Goal: Task Accomplishment & Management: Use online tool/utility

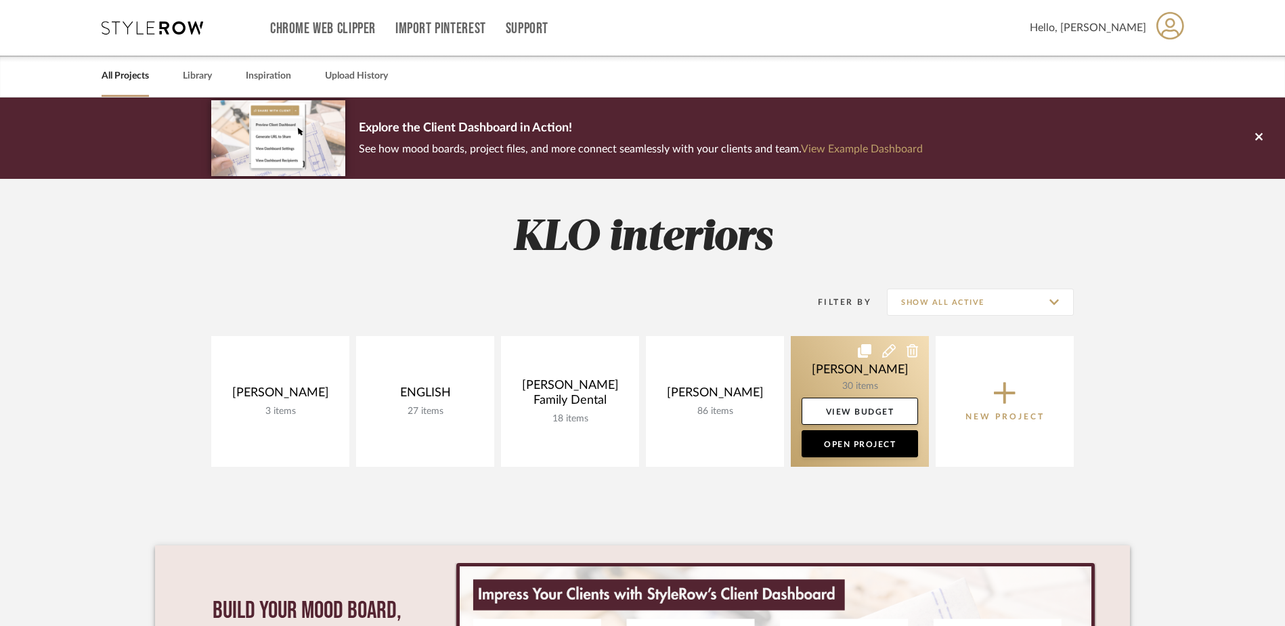
click at [854, 376] on link at bounding box center [860, 401] width 138 height 131
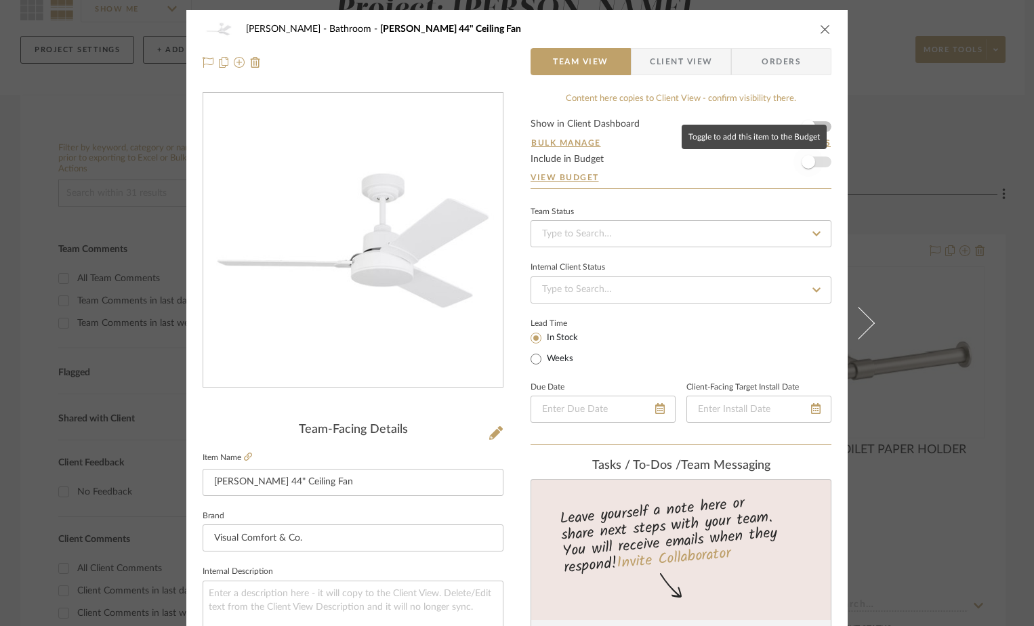
click at [807, 169] on span "button" at bounding box center [808, 162] width 30 height 30
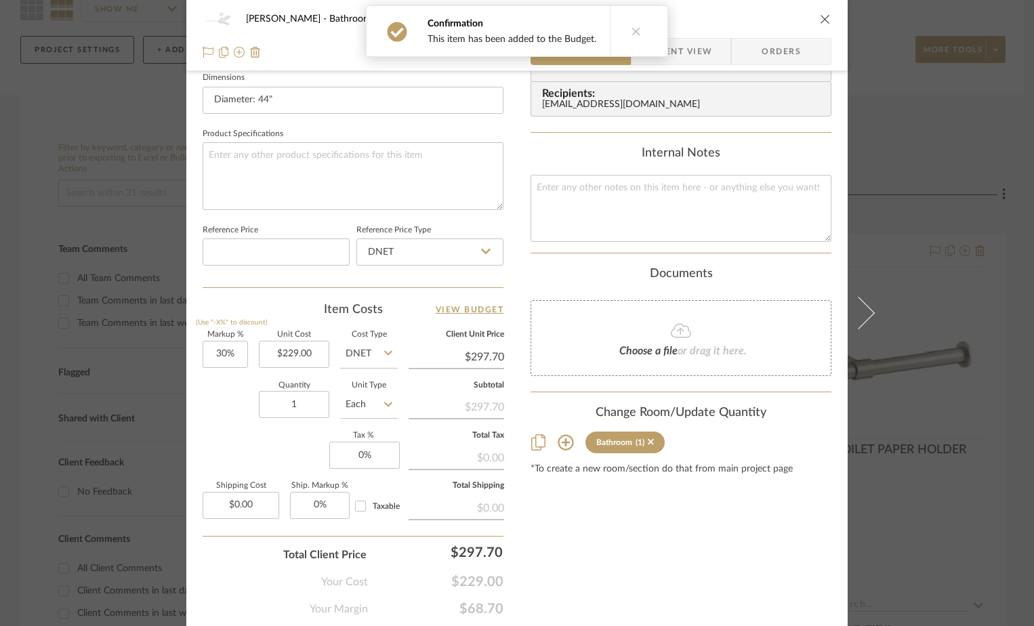
scroll to position [610, 0]
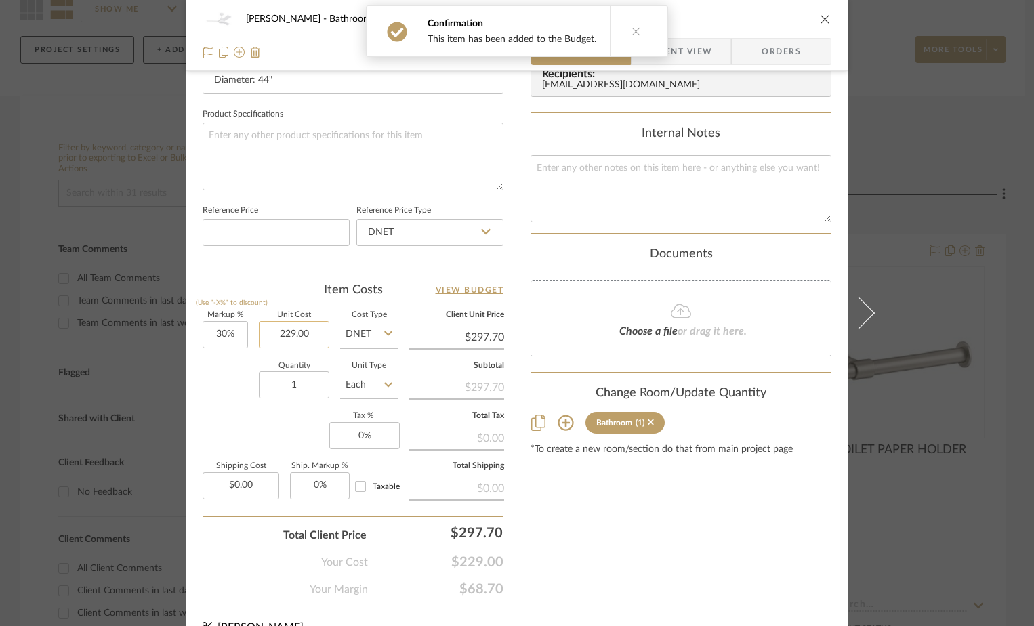
click at [293, 333] on input "229.00" at bounding box center [294, 334] width 70 height 27
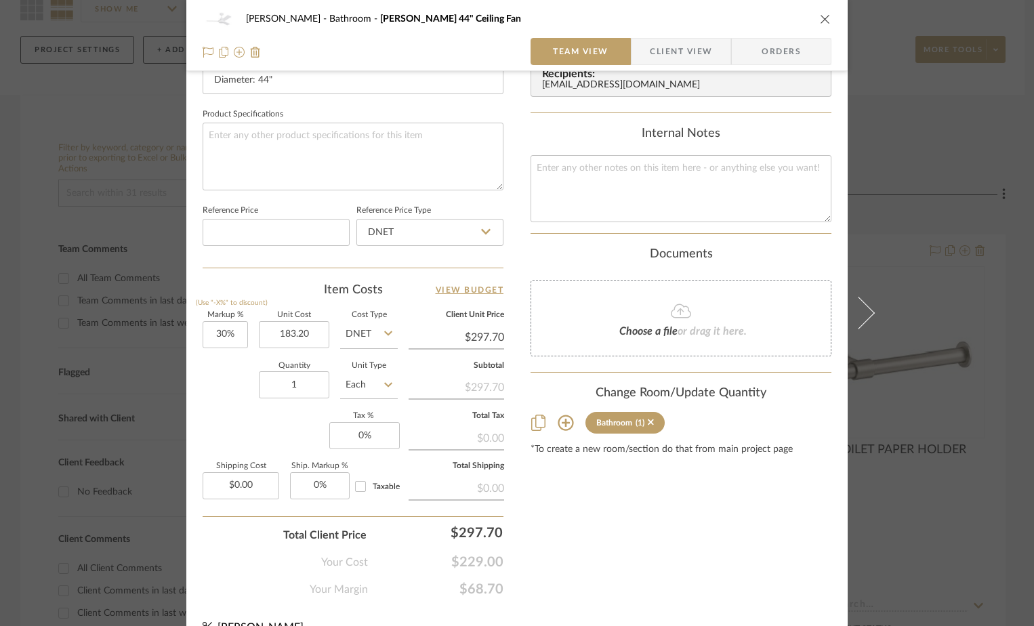
type input "$183.20"
click at [229, 411] on div "Markup % (Use "-X%" to discount) 30% Unit Cost $183.20 Cost Type DNET Client Un…" at bounding box center [353, 411] width 301 height 198
type input "$238.16"
click at [211, 331] on input "30" at bounding box center [225, 334] width 45 height 27
type input "25%"
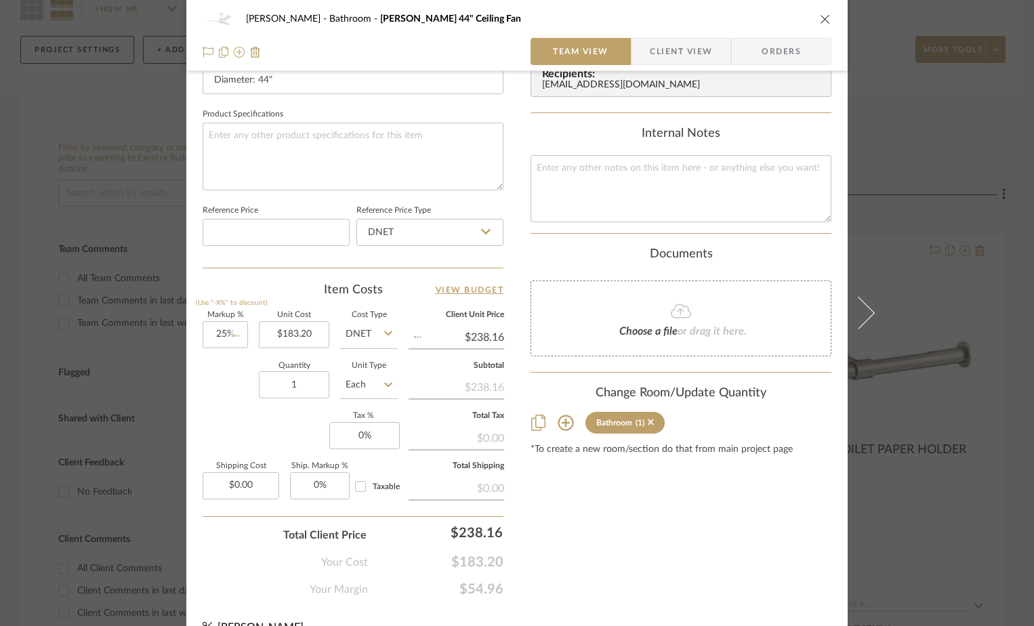
click at [241, 400] on div "Quantity 1 Unit Type Each" at bounding box center [300, 386] width 195 height 48
type input "$229.00"
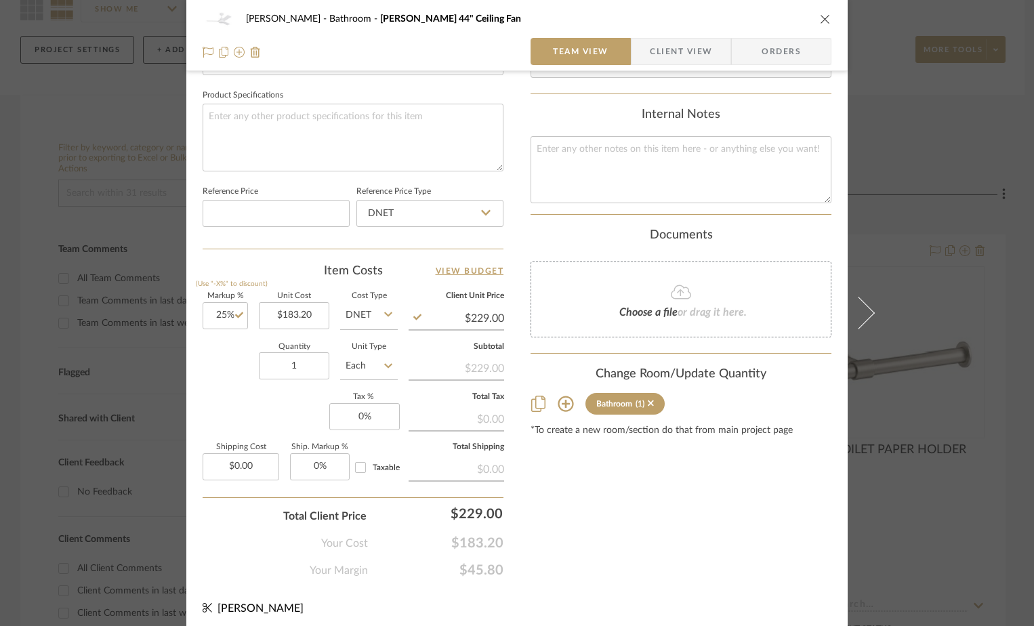
scroll to position [635, 0]
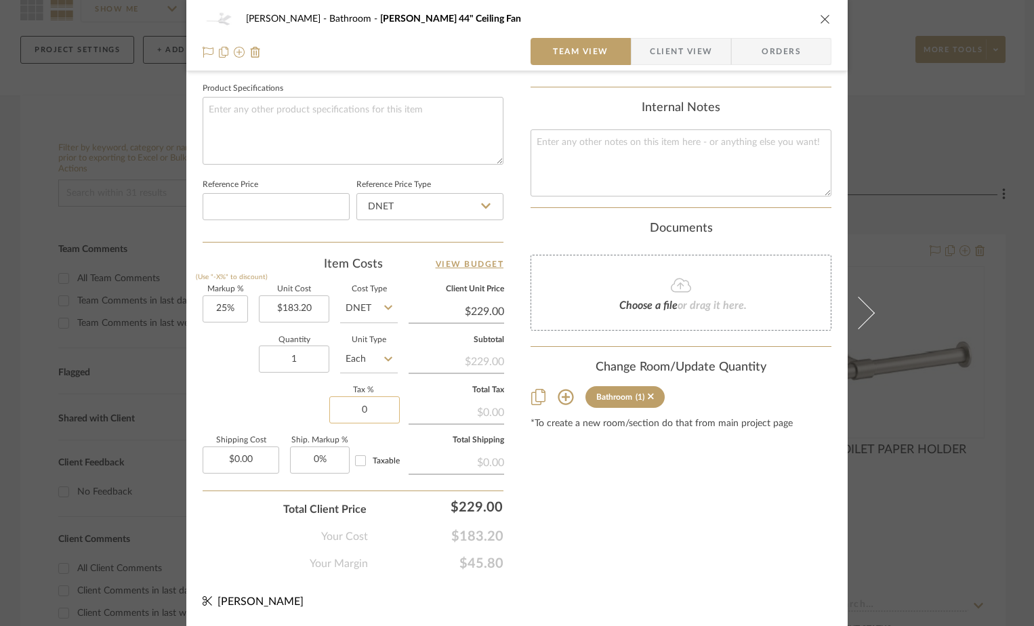
click at [361, 406] on input "0" at bounding box center [364, 409] width 70 height 27
type input "7%"
click at [568, 470] on div "Content here copies to Client View - confirm visibility there. Show in Client D…" at bounding box center [680, 14] width 301 height 1115
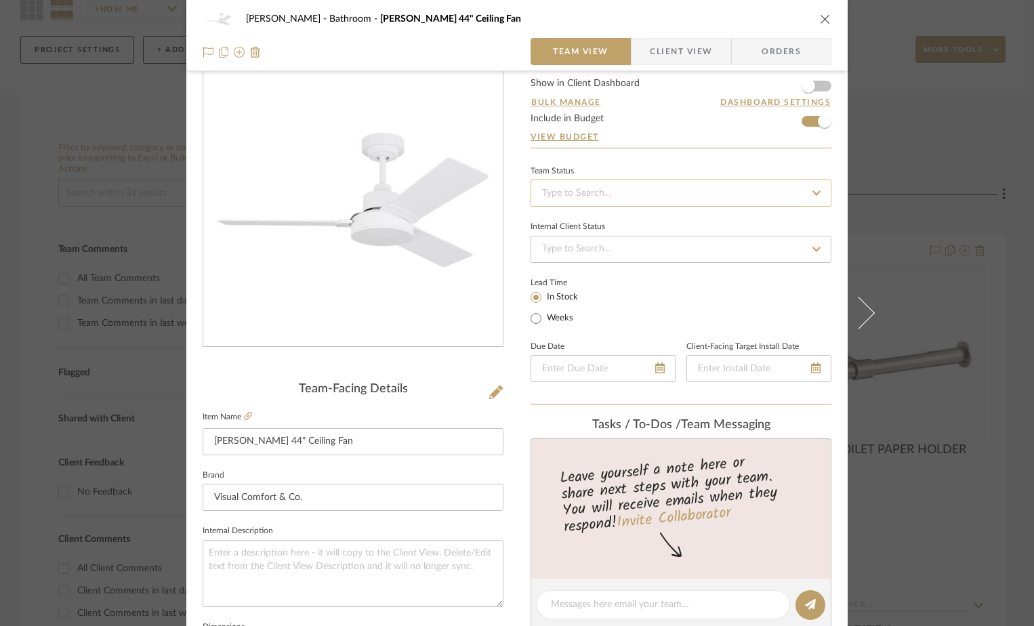
scroll to position [0, 0]
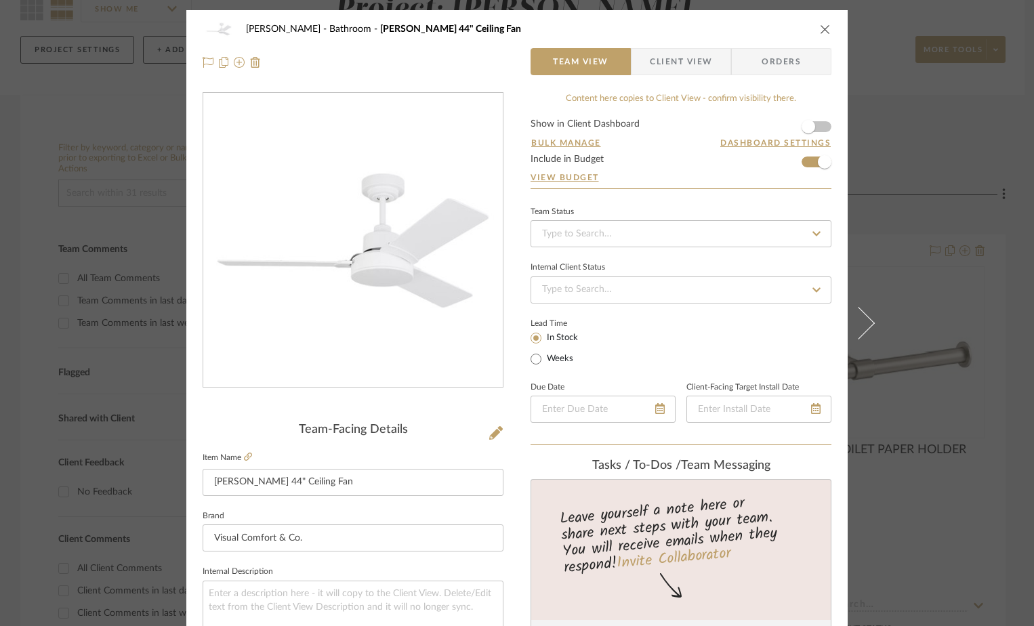
click at [820, 26] on icon "close" at bounding box center [825, 29] width 11 height 11
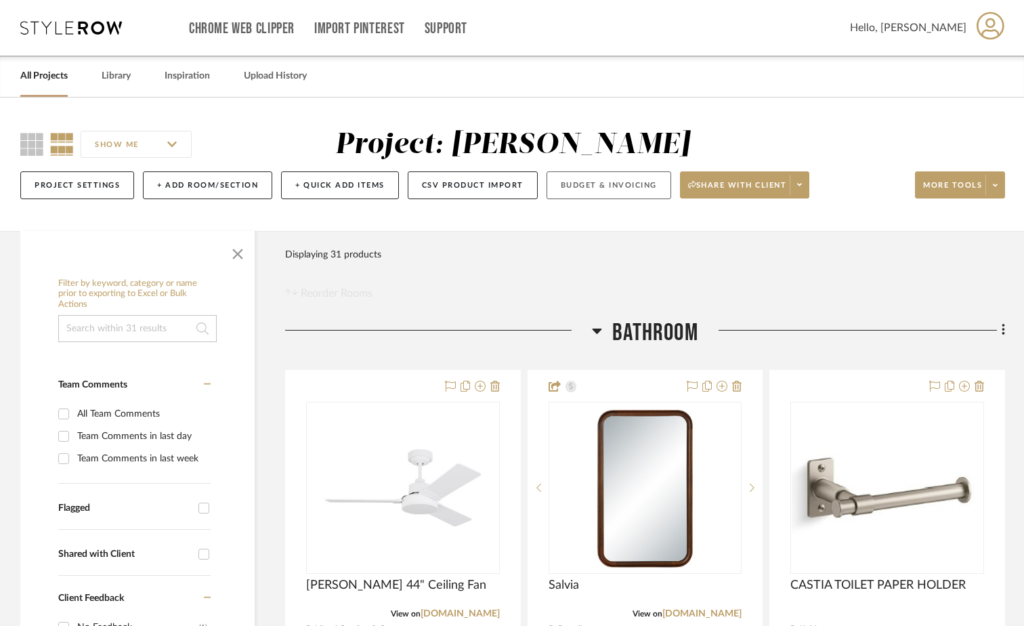
click at [641, 188] on button "Budget & Invoicing" at bounding box center [609, 185] width 125 height 28
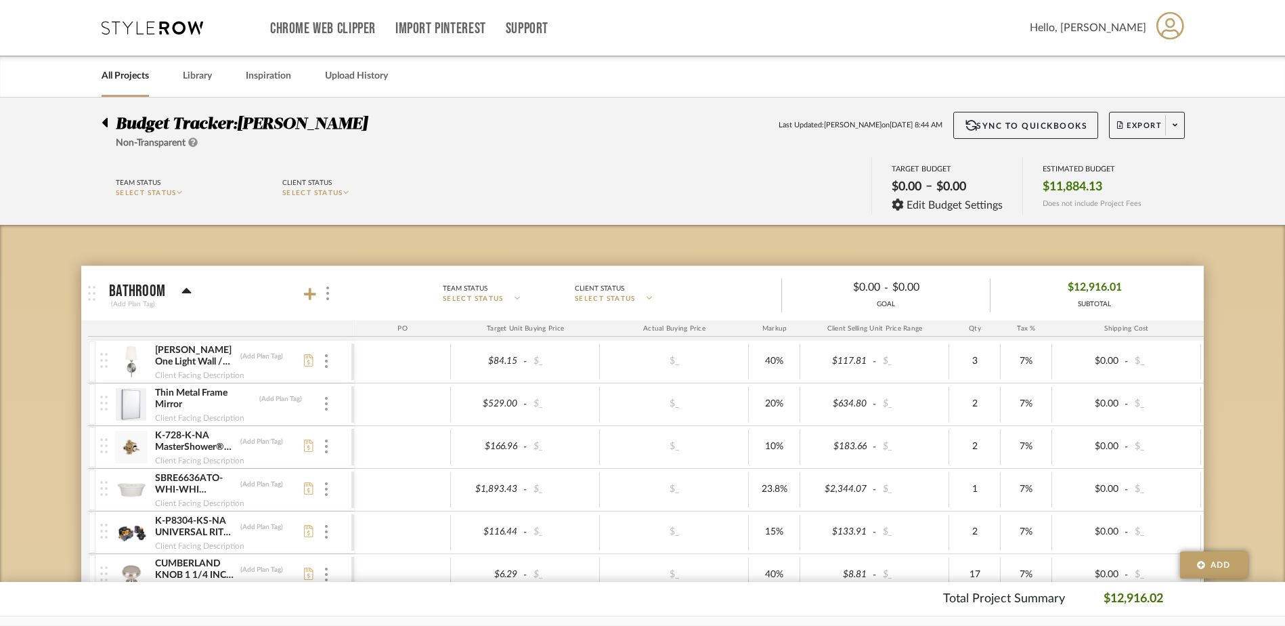
click at [104, 410] on img at bounding box center [103, 403] width 7 height 15
click at [93, 412] on div at bounding box center [92, 404] width 7 height 41
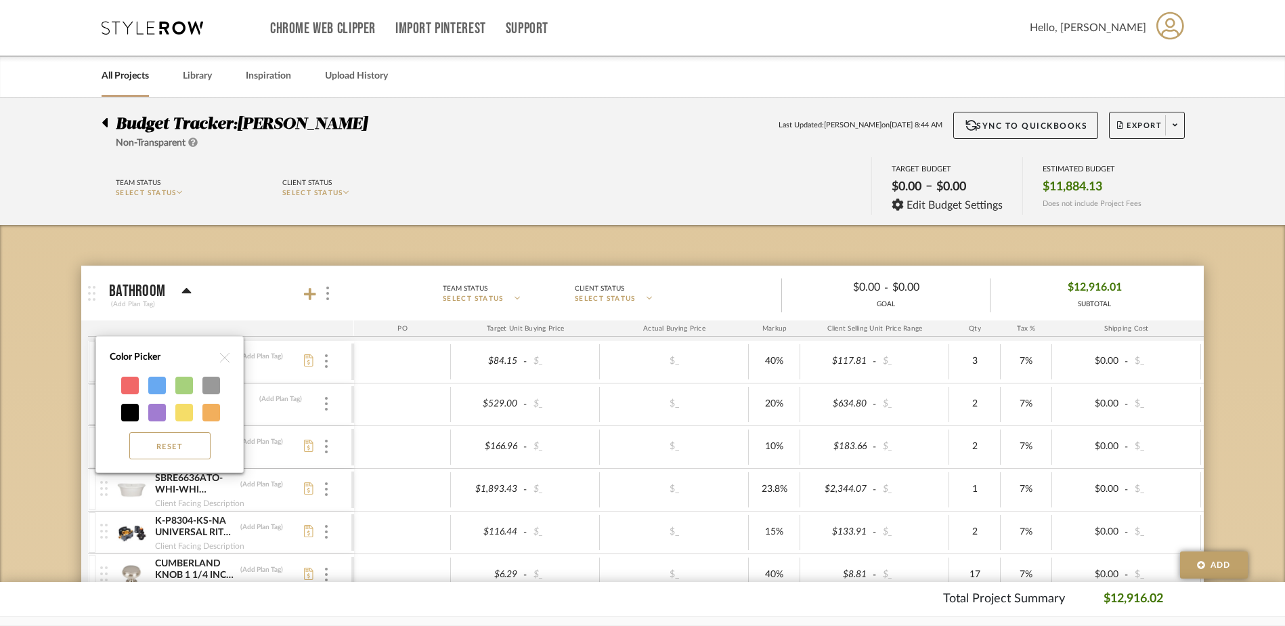
click at [230, 354] on div "Color Picker" at bounding box center [169, 357] width 133 height 28
click at [329, 403] on div at bounding box center [642, 313] width 1285 height 626
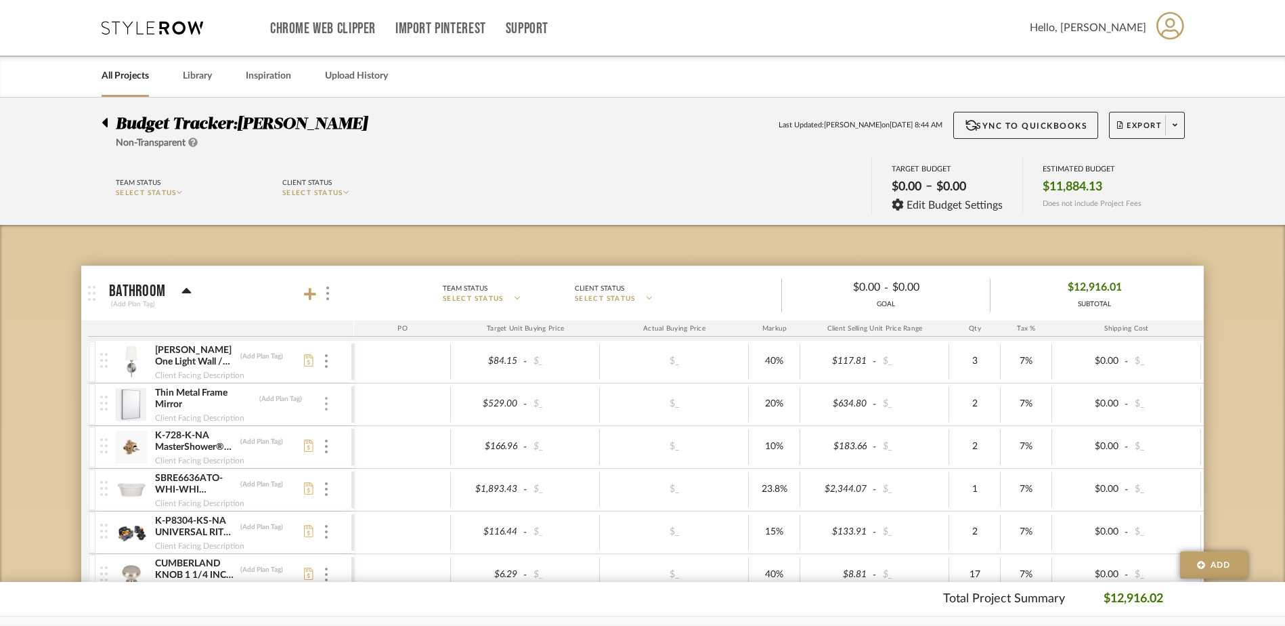
click at [328, 403] on div at bounding box center [326, 404] width 7 height 15
click at [370, 509] on span "Remove Item" at bounding box center [392, 506] width 84 height 12
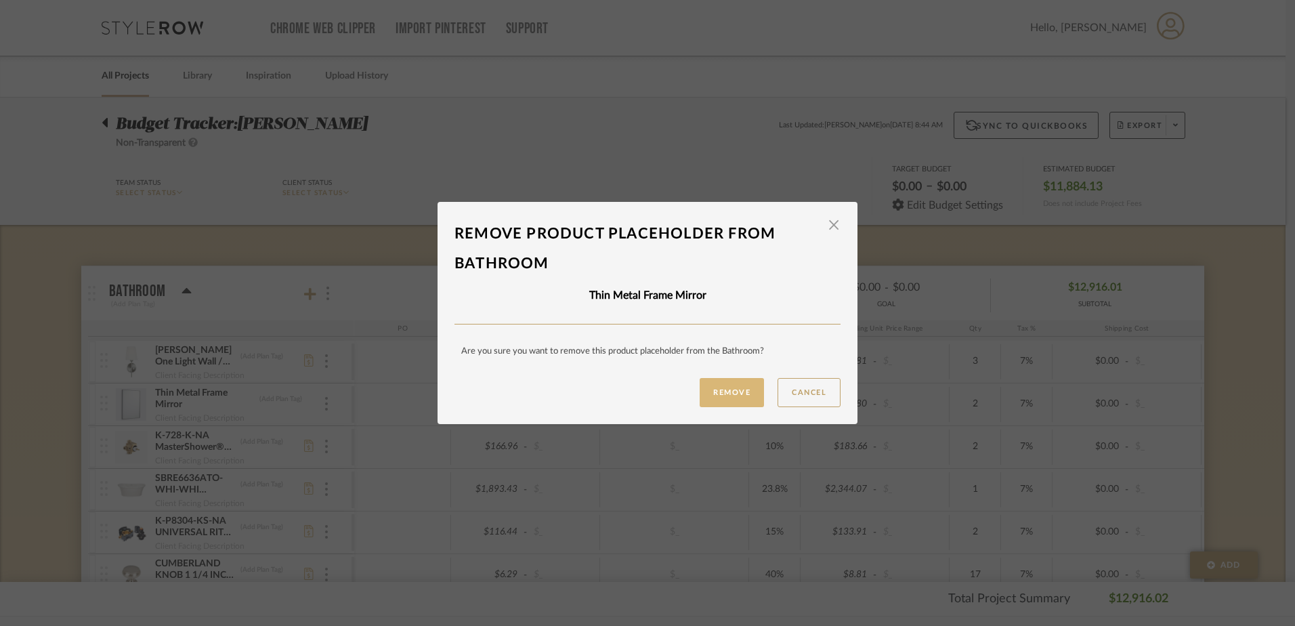
click at [722, 394] on button "Remove" at bounding box center [732, 392] width 64 height 29
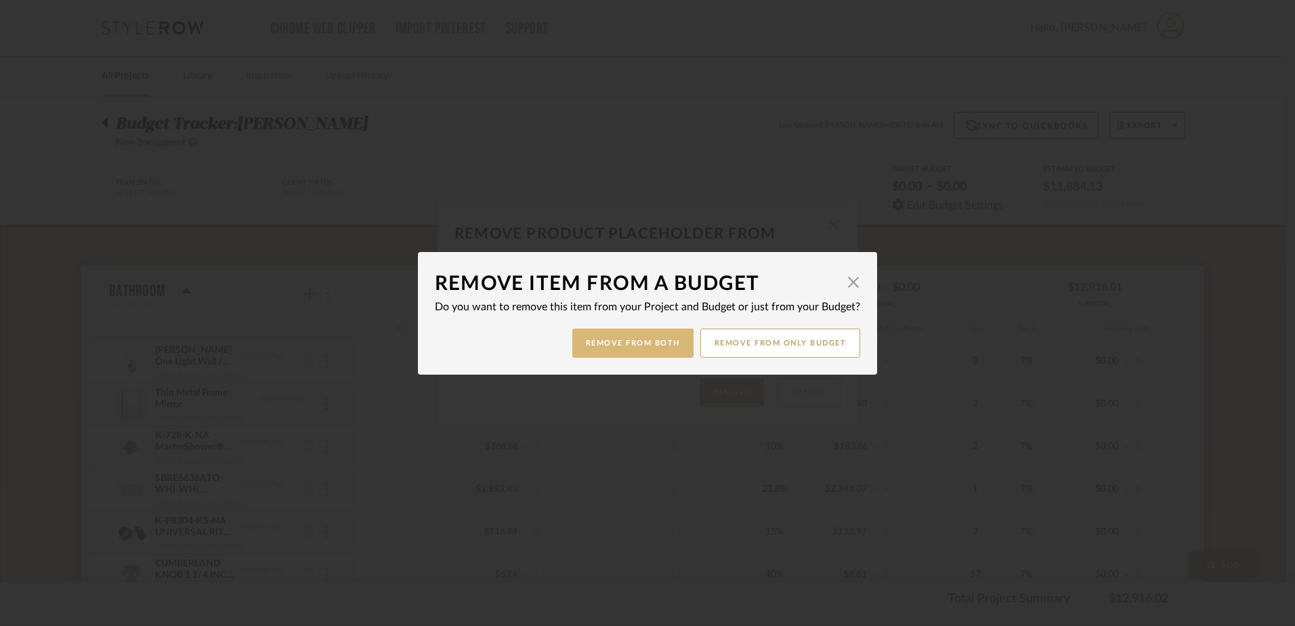
click at [635, 348] on button "Remove from Both" at bounding box center [632, 342] width 121 height 29
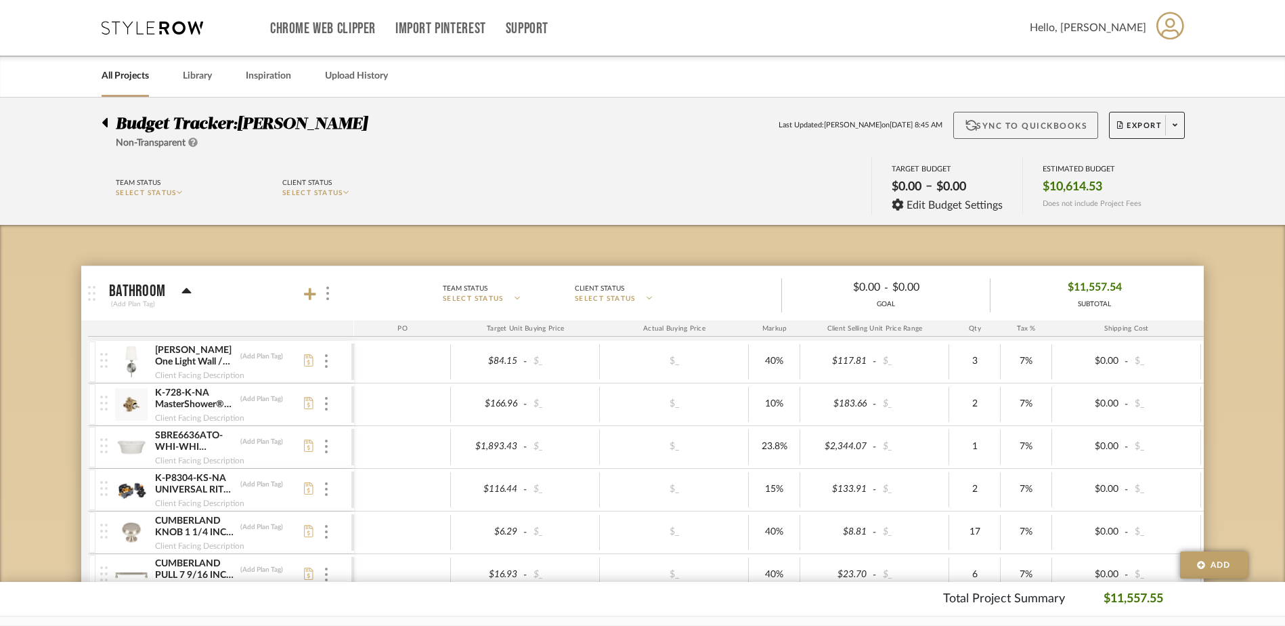
click at [998, 131] on button "Sync to QuickBooks" at bounding box center [1027, 125] width 146 height 27
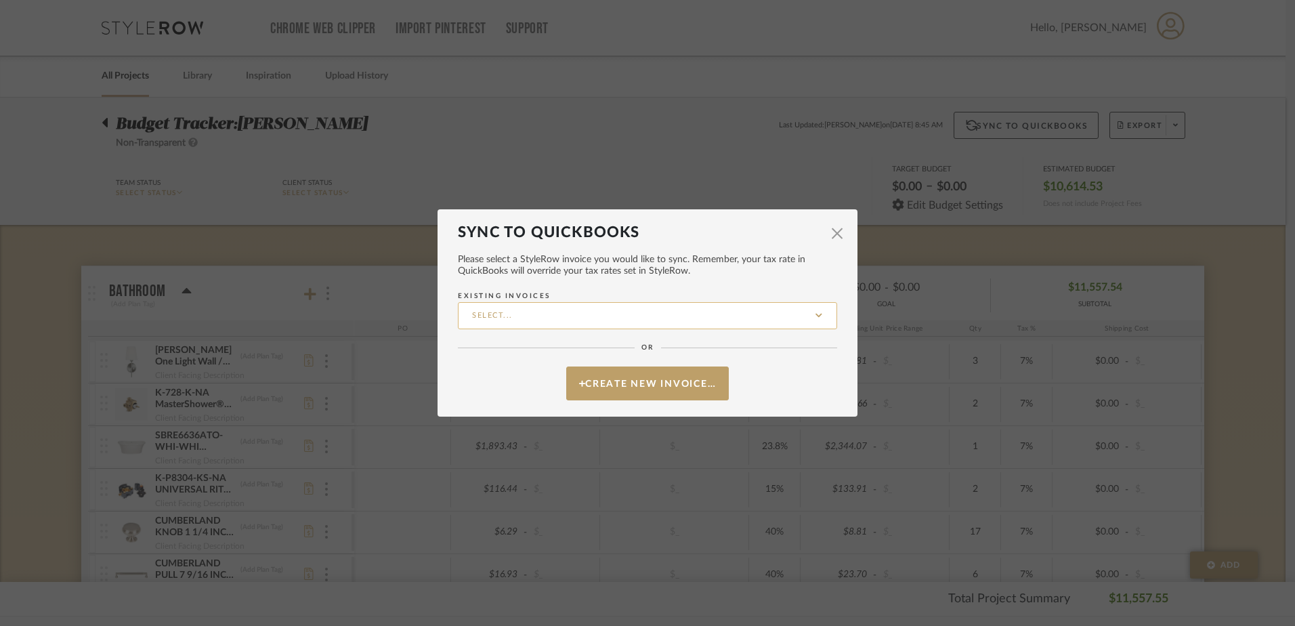
click at [694, 315] on input "Existing Invoices" at bounding box center [647, 315] width 379 height 27
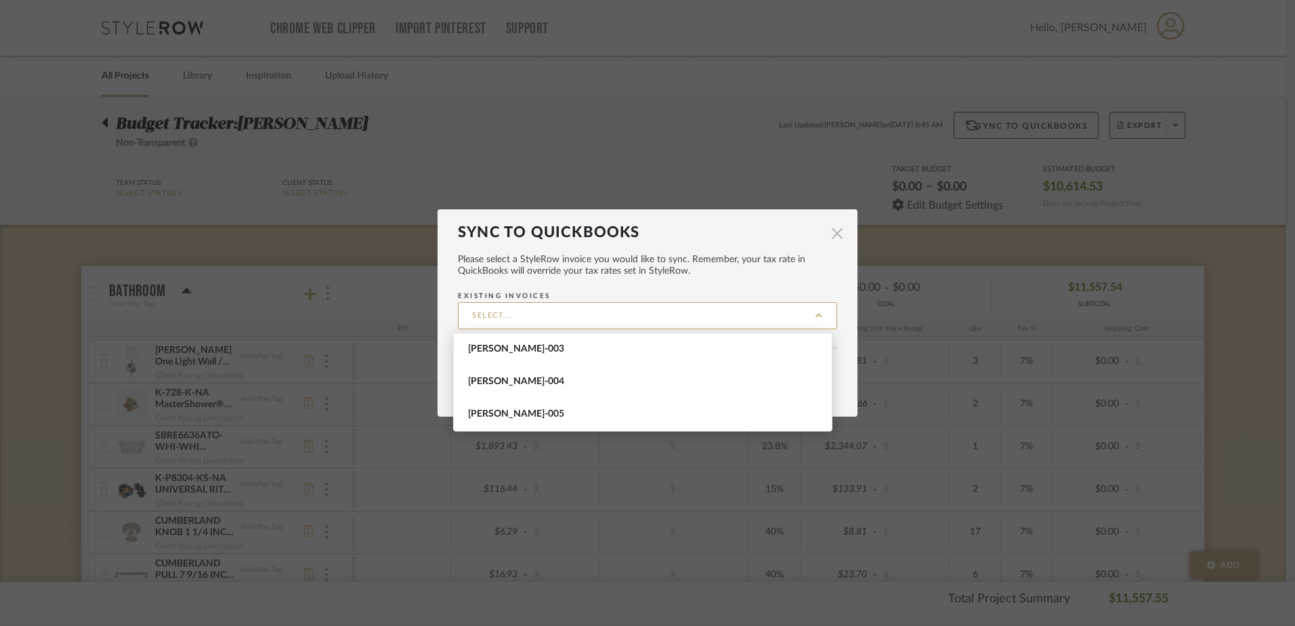
click at [831, 232] on span "button" at bounding box center [837, 232] width 27 height 27
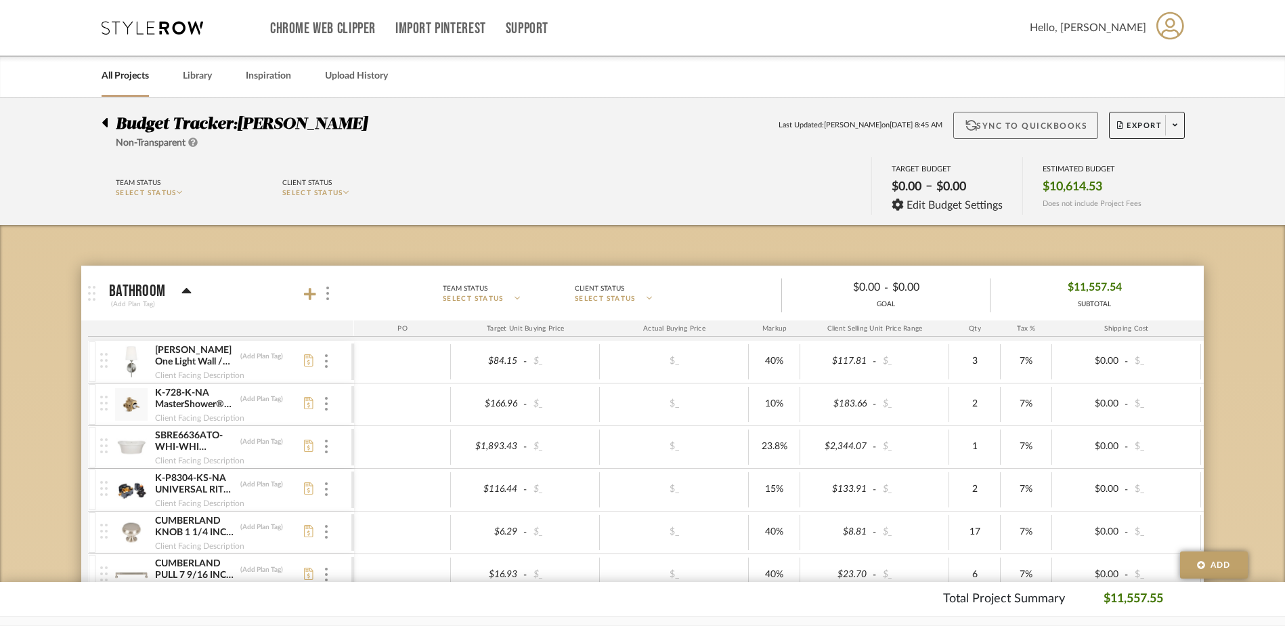
click at [1016, 133] on button "Sync to QuickBooks" at bounding box center [1027, 125] width 146 height 27
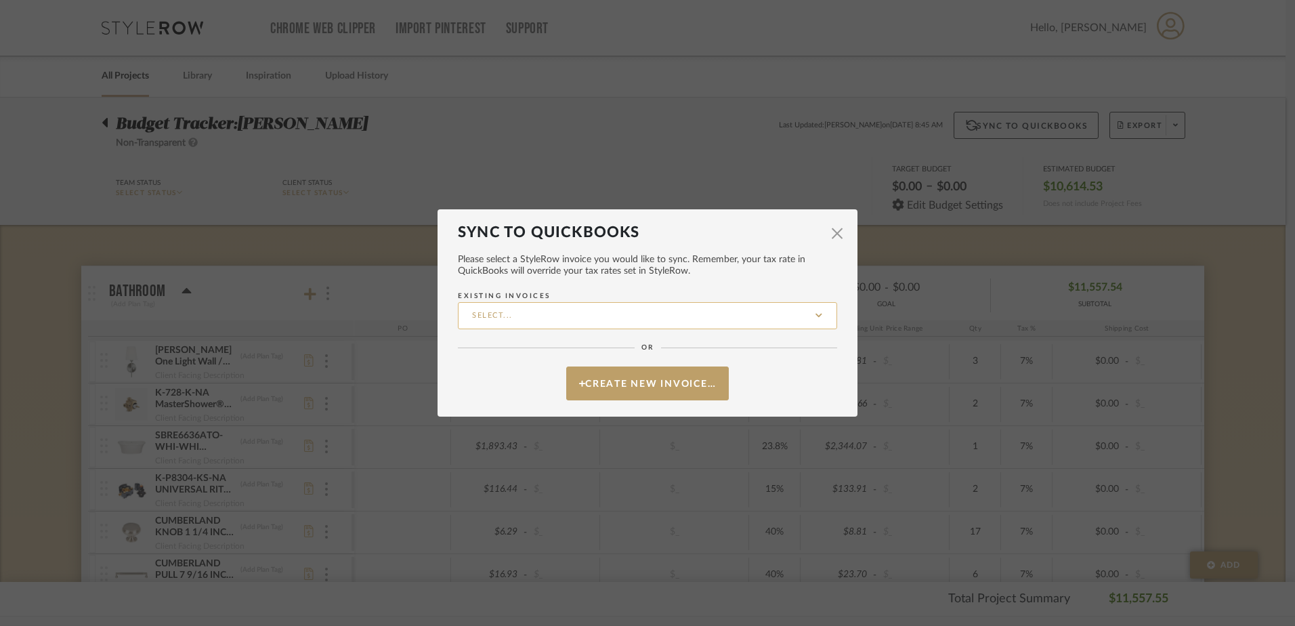
click at [564, 322] on input "Existing Invoices" at bounding box center [647, 315] width 379 height 27
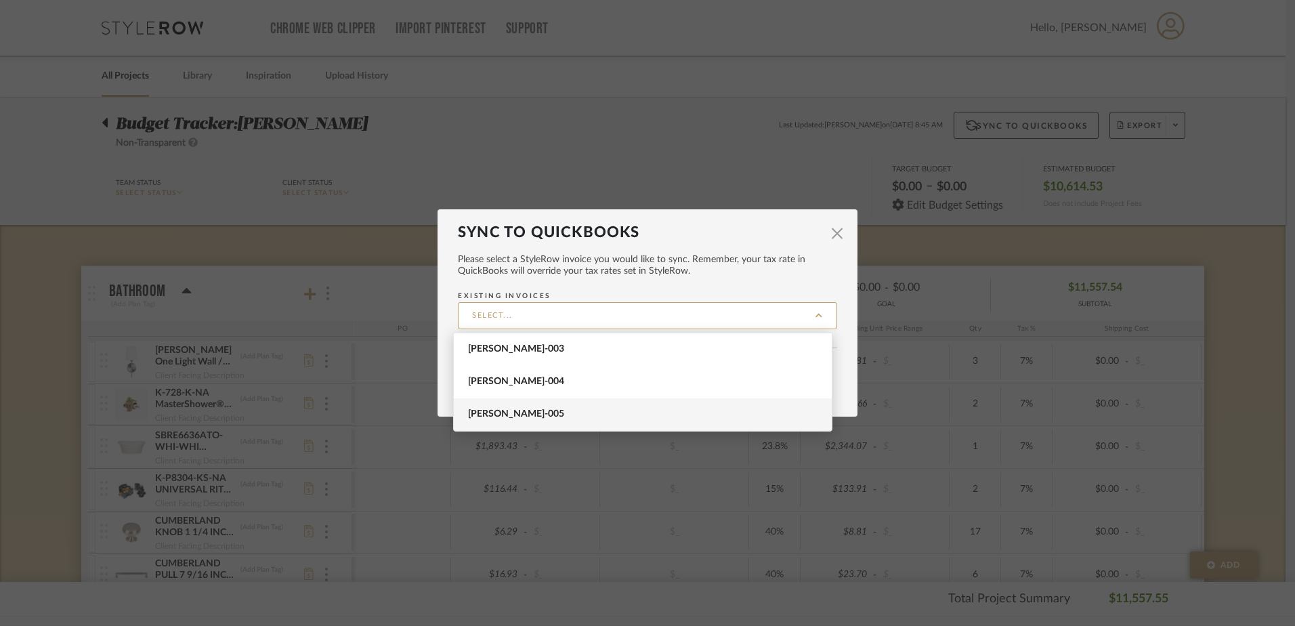
click at [545, 415] on span "[PERSON_NAME]-005" at bounding box center [644, 414] width 353 height 12
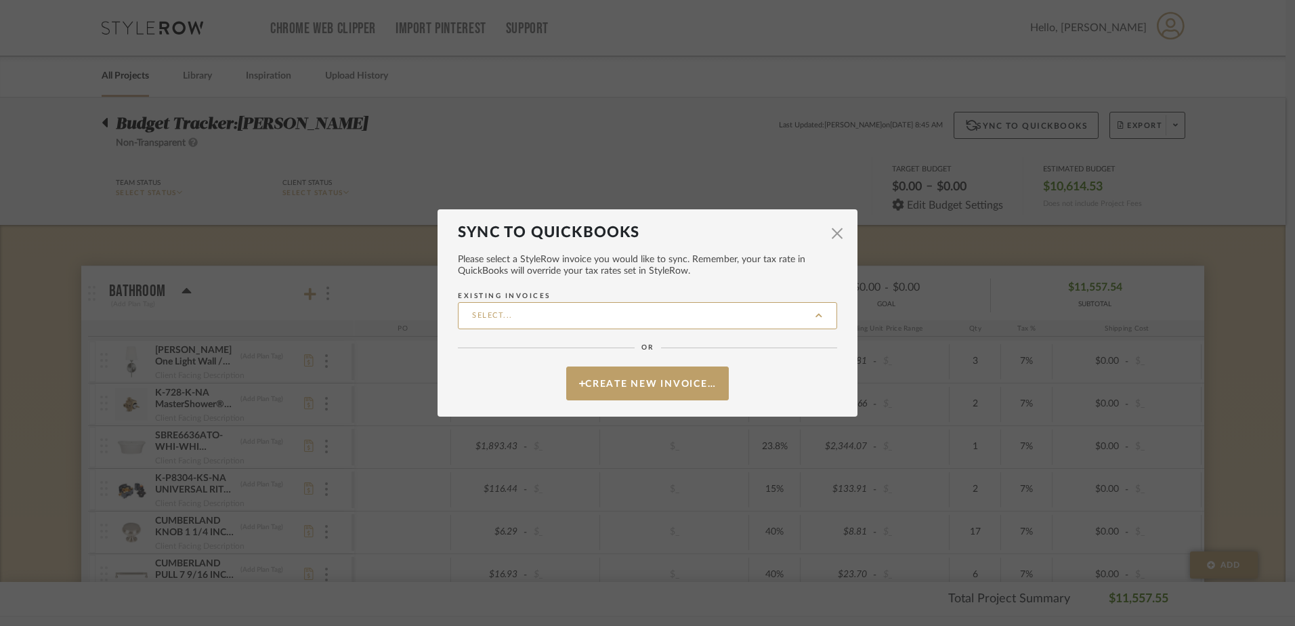
type input "[PERSON_NAME]-005"
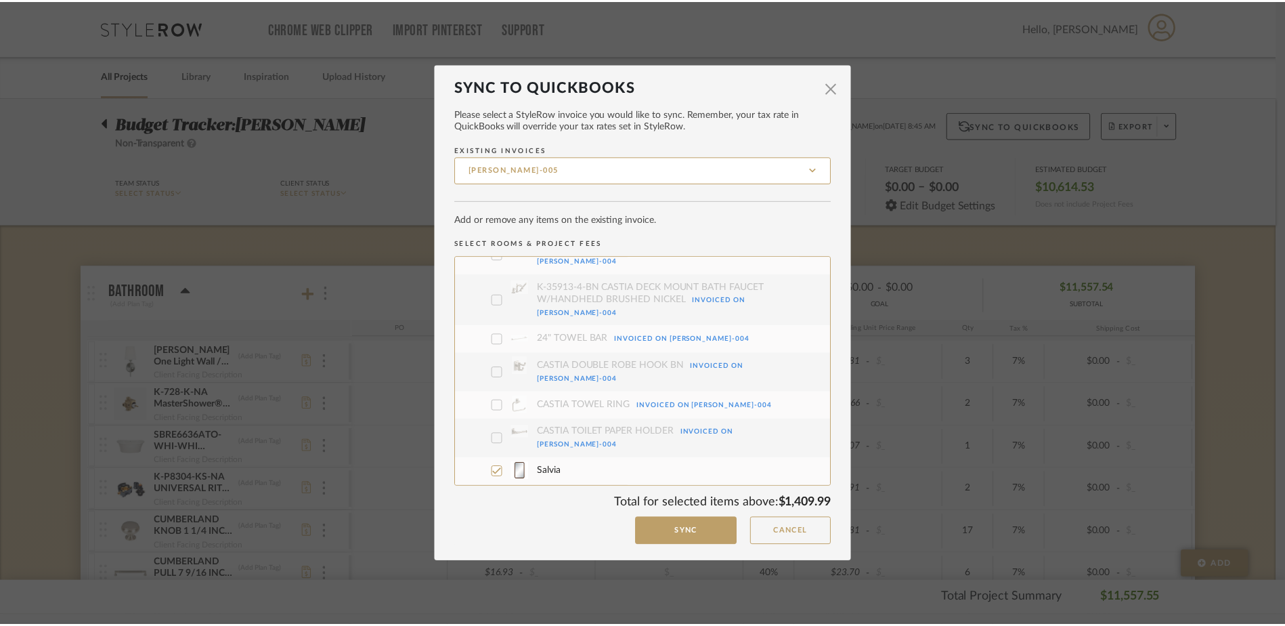
scroll to position [603, 0]
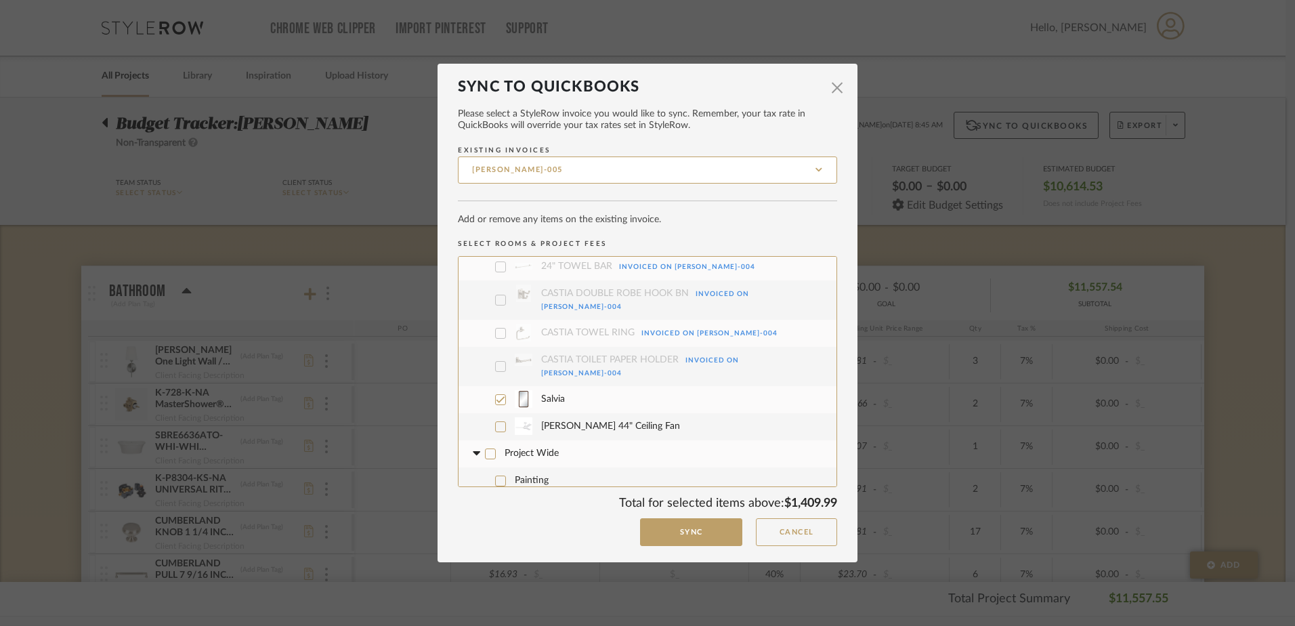
click at [486, 505] on icon at bounding box center [490, 508] width 9 height 7
click at [486, 503] on icon at bounding box center [490, 507] width 9 height 9
click at [673, 530] on button "Sync" at bounding box center [691, 532] width 102 height 28
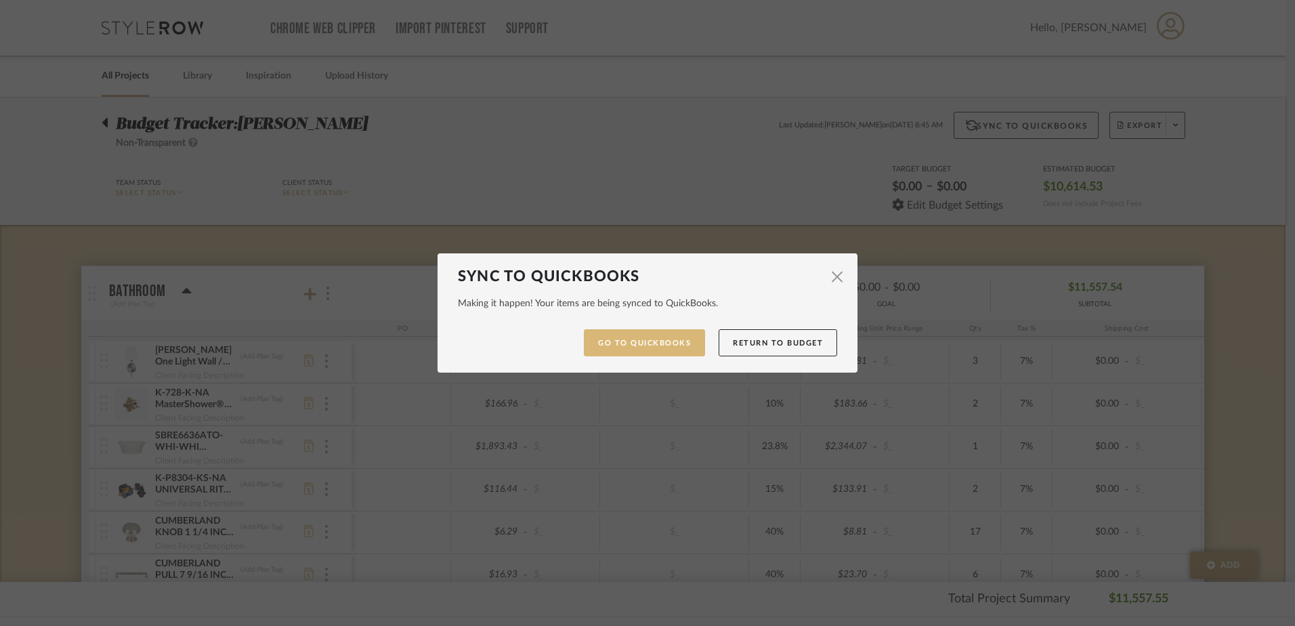
click at [664, 348] on link "Go to QuickBooks" at bounding box center [644, 343] width 121 height 28
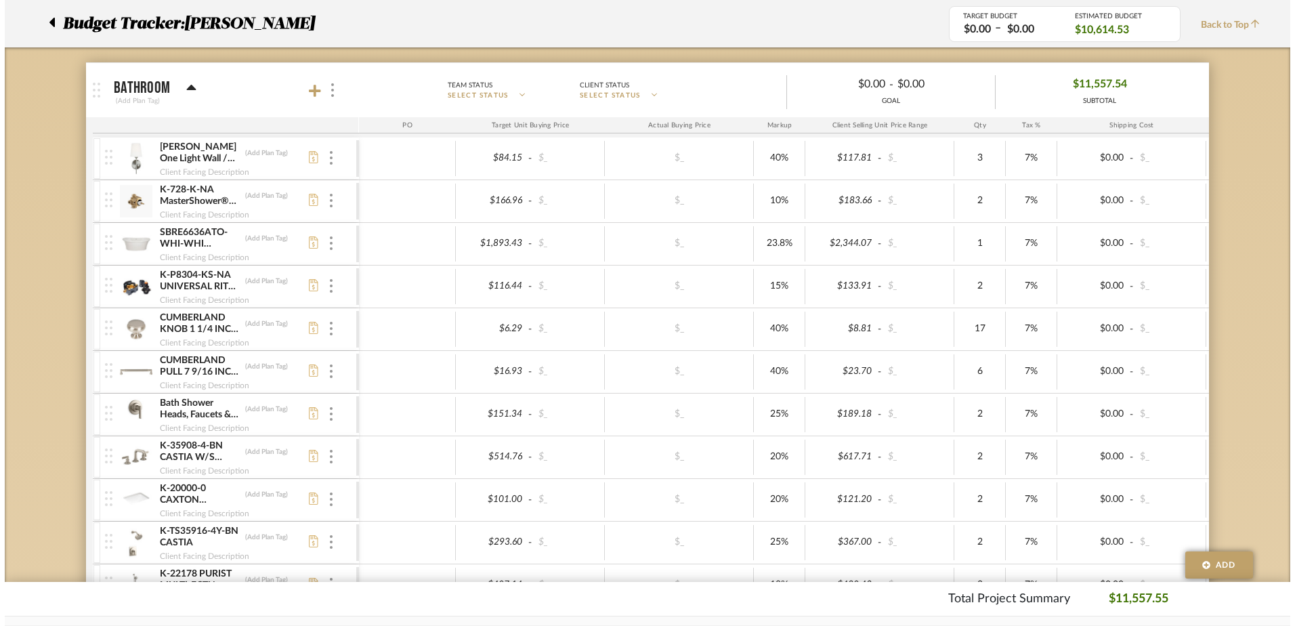
scroll to position [0, 0]
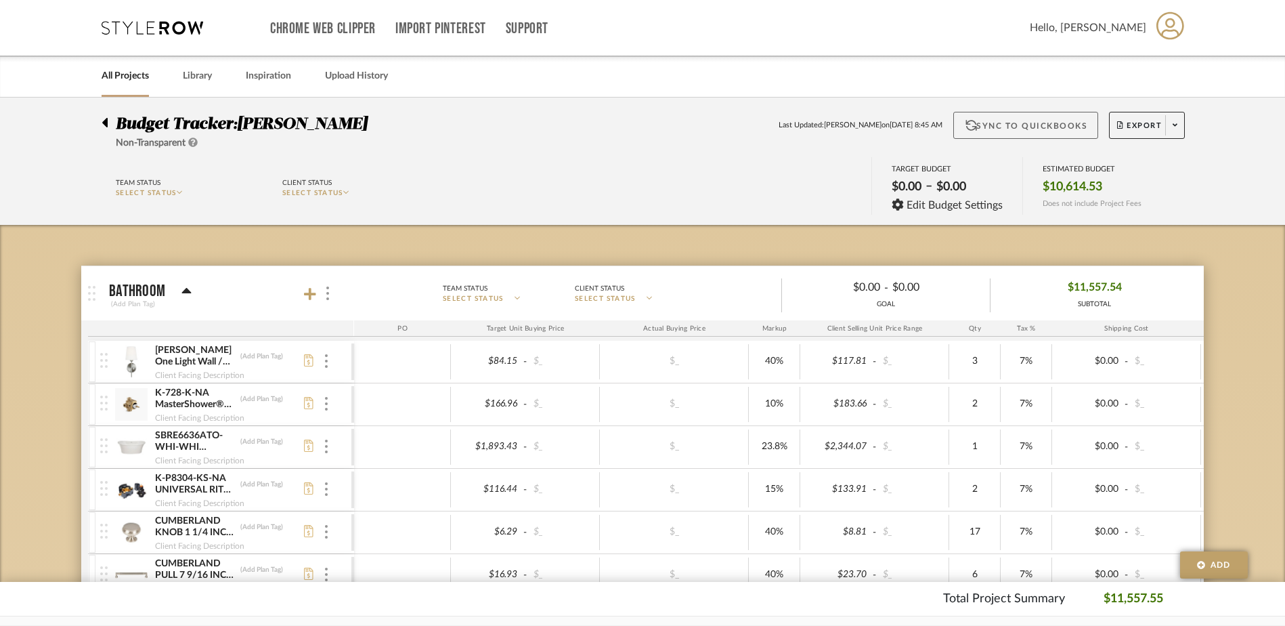
click at [1002, 133] on button "Sync to QuickBooks" at bounding box center [1027, 125] width 146 height 27
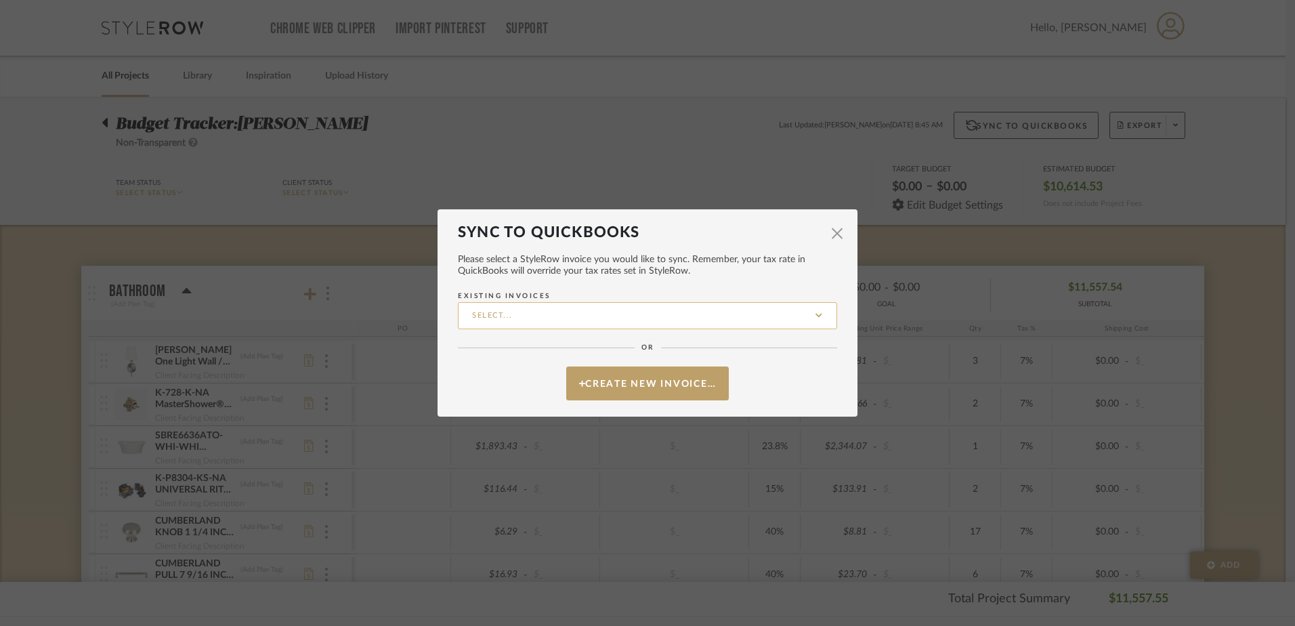
click at [590, 318] on input "Existing Invoices" at bounding box center [647, 315] width 379 height 27
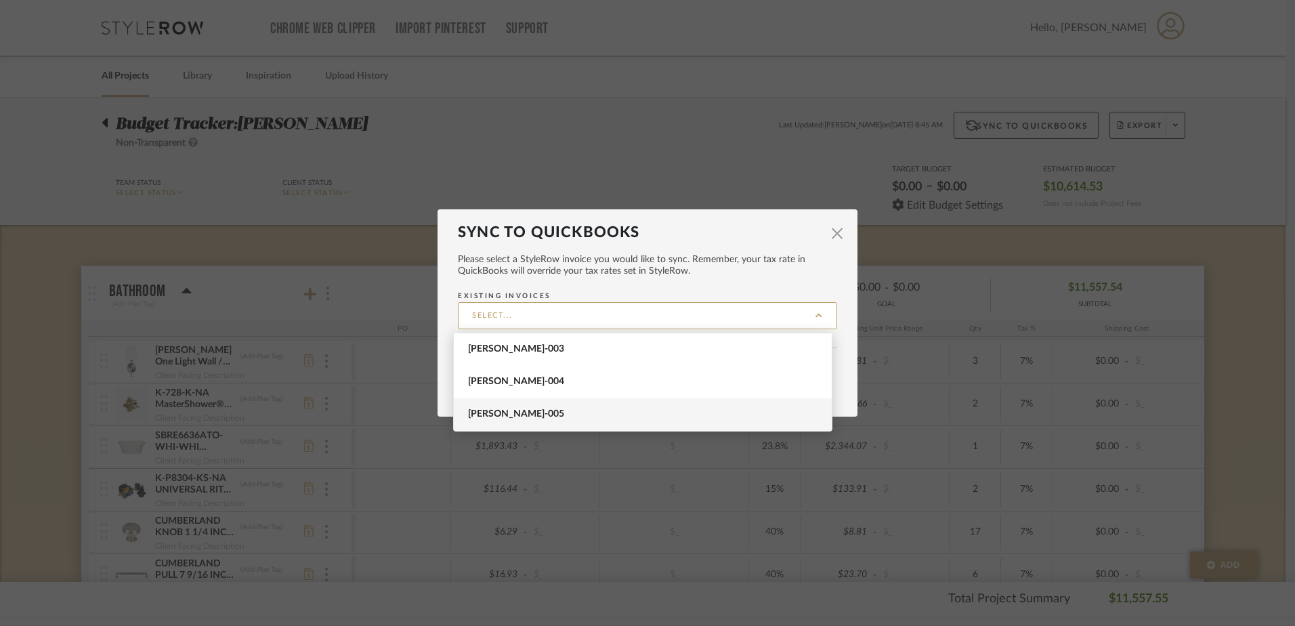
click at [536, 411] on span "[PERSON_NAME]-005" at bounding box center [644, 414] width 353 height 12
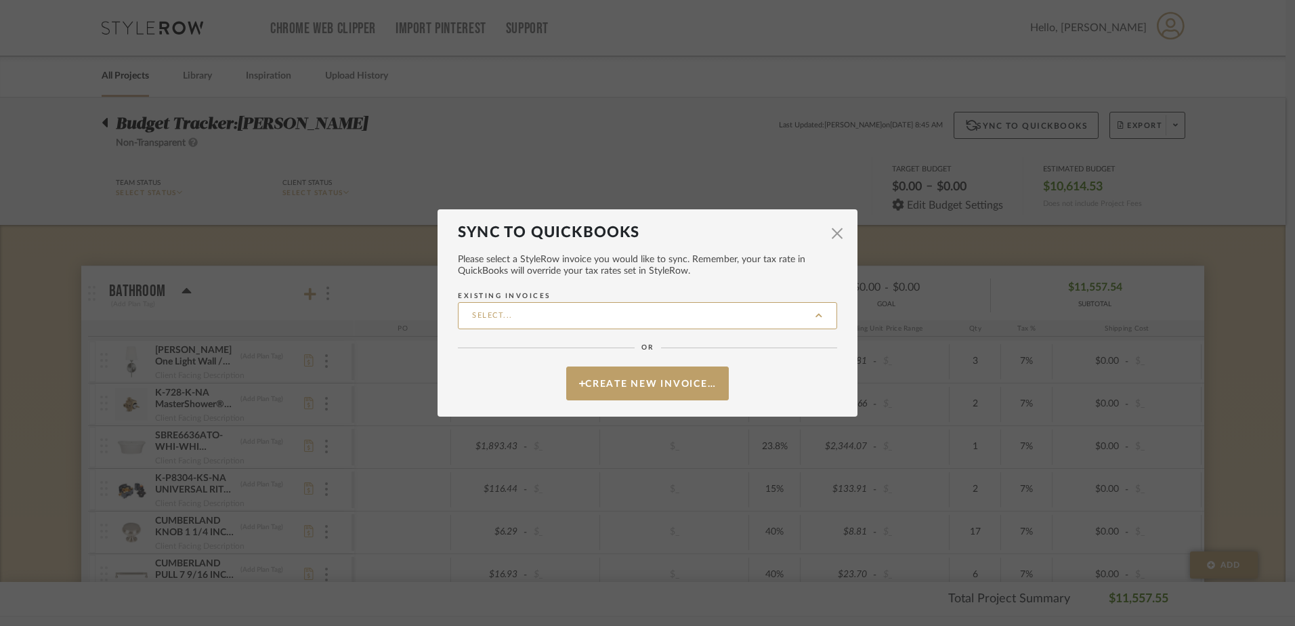
type input "[PERSON_NAME]-005"
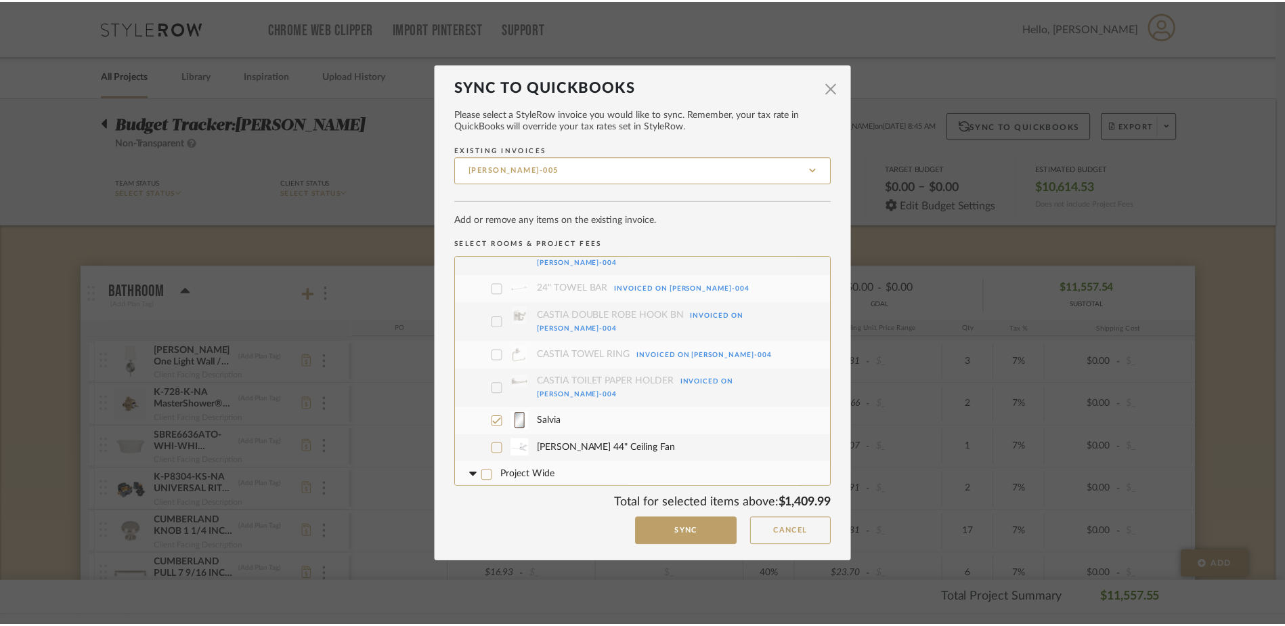
scroll to position [603, 0]
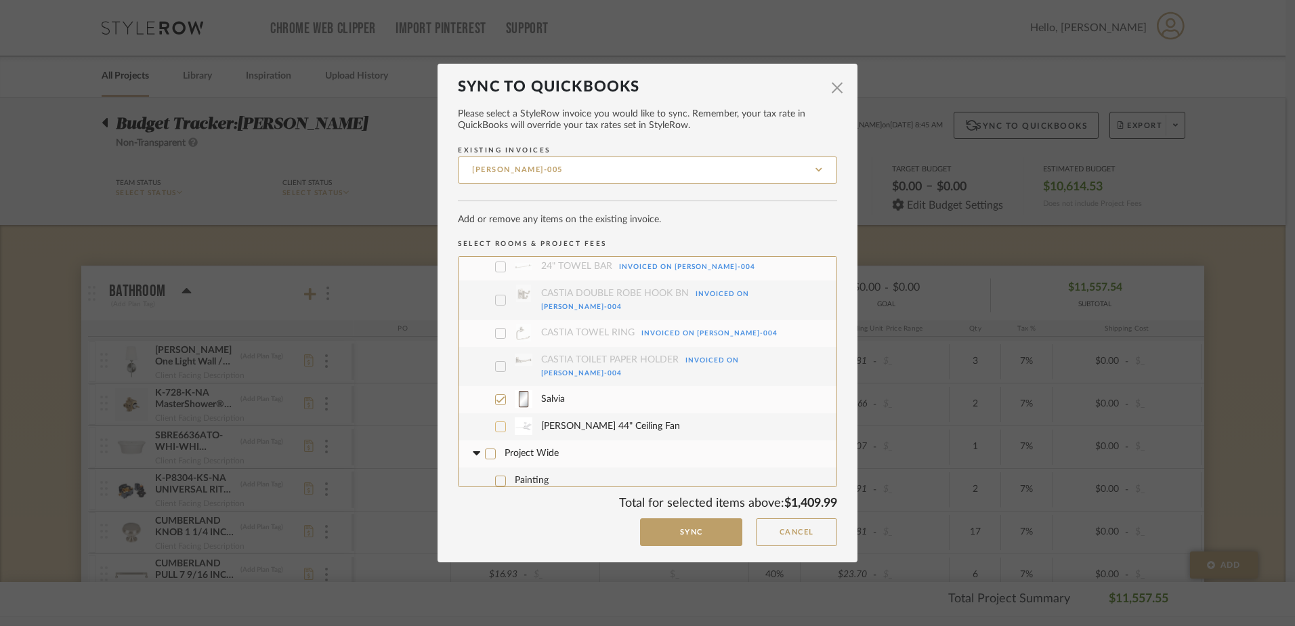
click at [497, 422] on icon at bounding box center [500, 426] width 9 height 9
click at [697, 534] on button "Sync" at bounding box center [691, 532] width 102 height 28
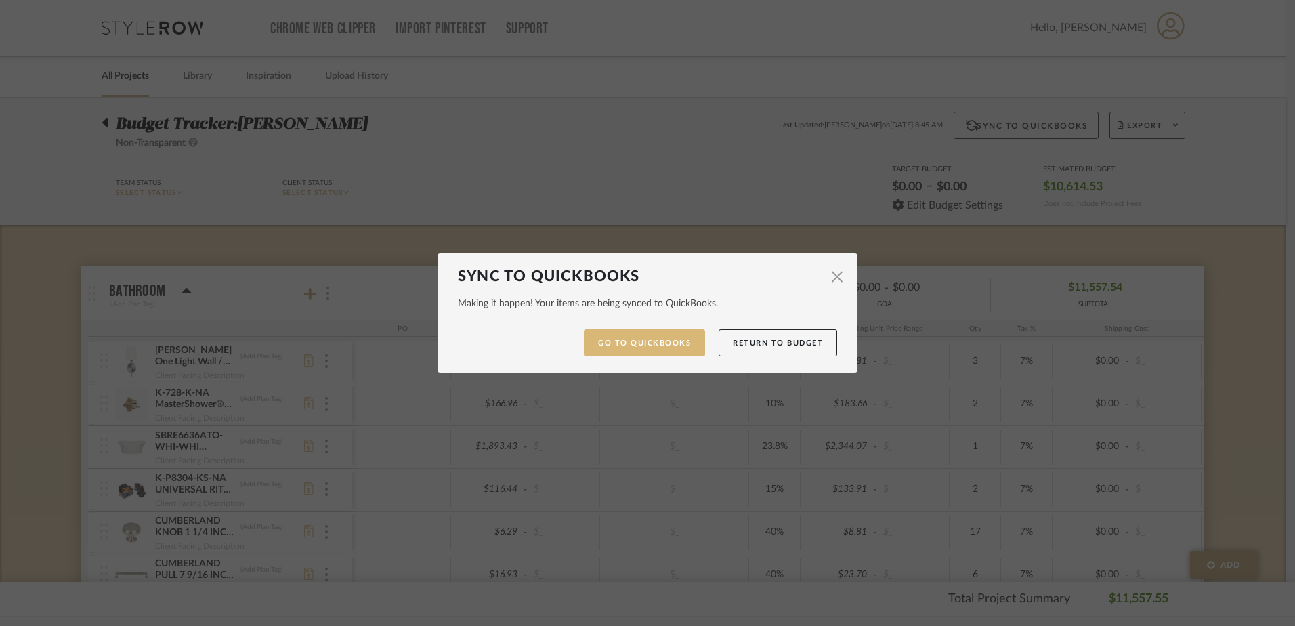
click at [637, 344] on link "Go to QuickBooks" at bounding box center [644, 343] width 121 height 28
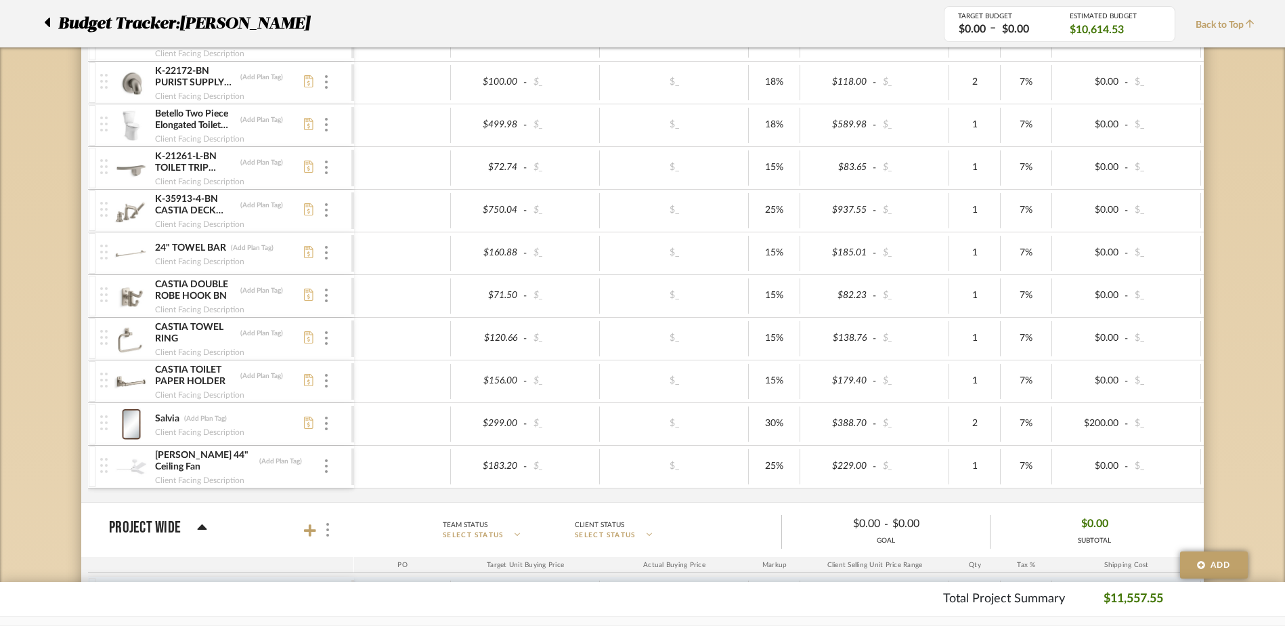
scroll to position [880, 0]
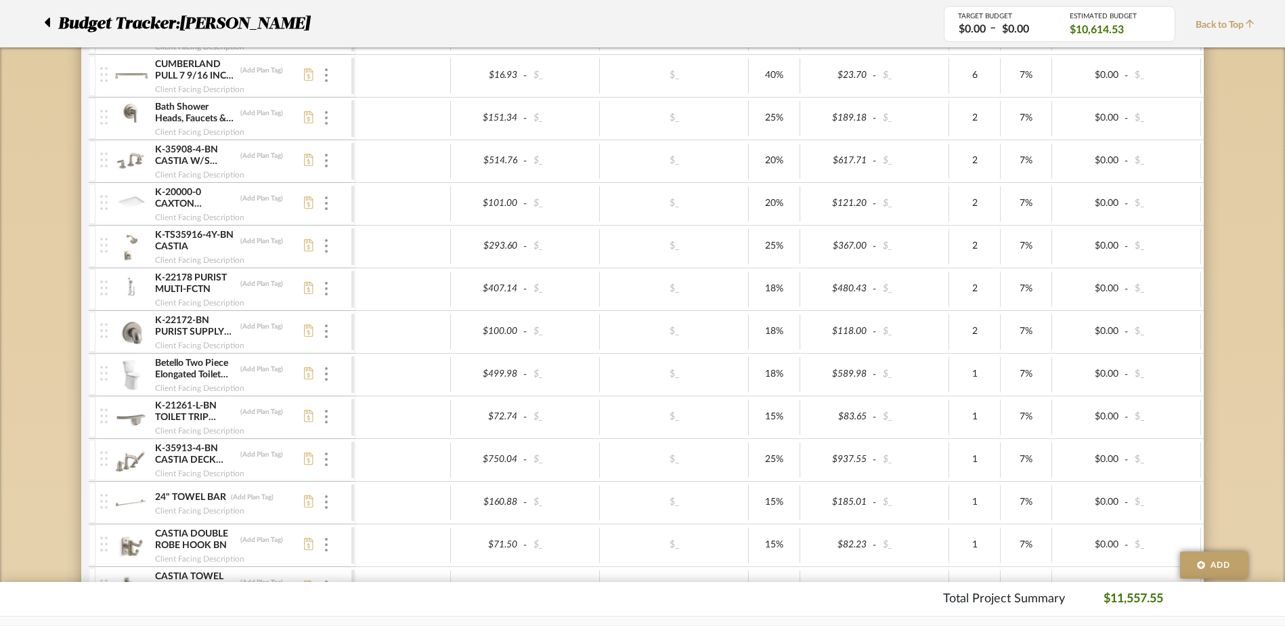
scroll to position [228, 0]
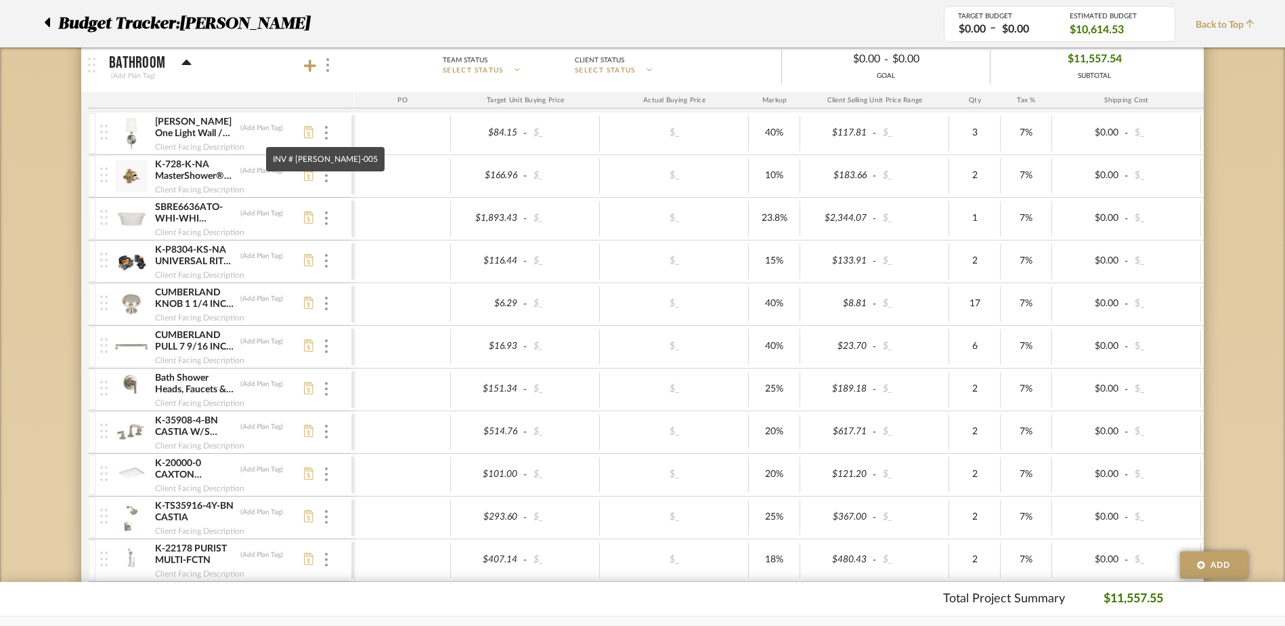
click at [305, 132] on icon at bounding box center [308, 132] width 9 height 12
